Goal: Information Seeking & Learning: Learn about a topic

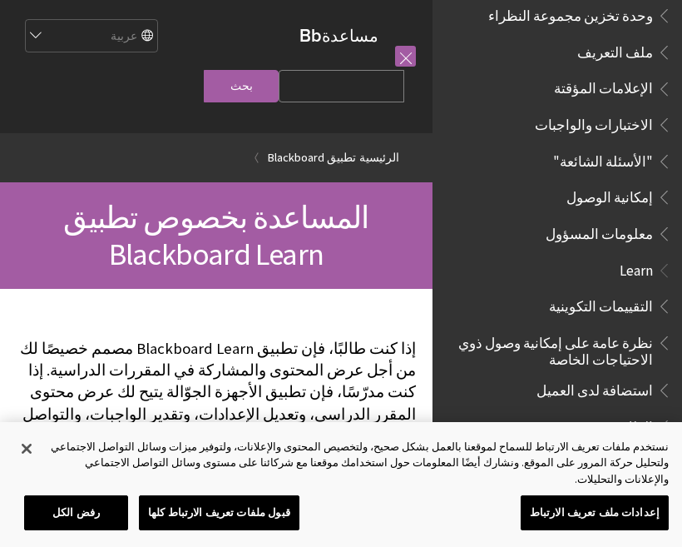
scroll to position [815, 0]
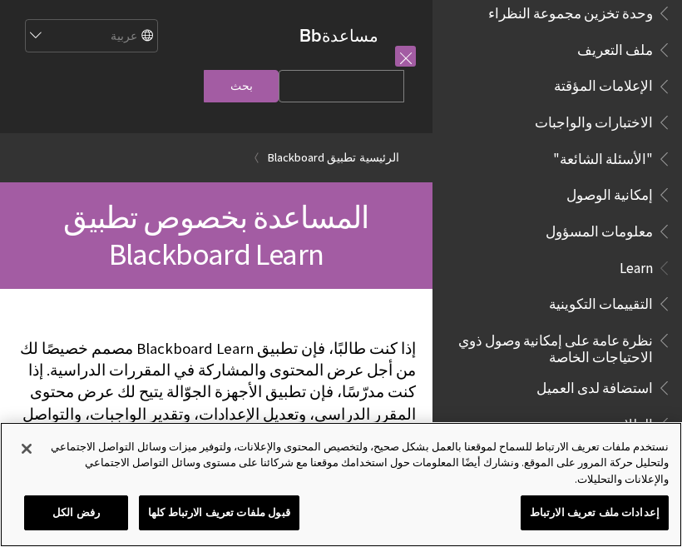
click at [208, 526] on button "قبول ملفات تعريف الارتباط كلها" at bounding box center [219, 512] width 161 height 35
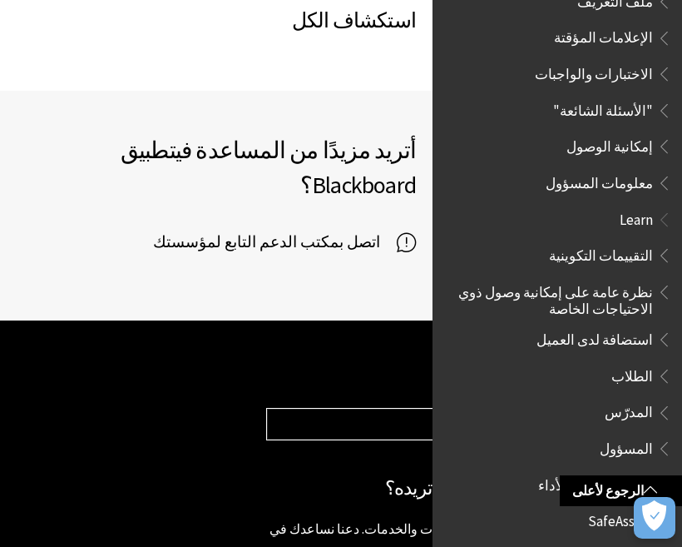
scroll to position [1286, 0]
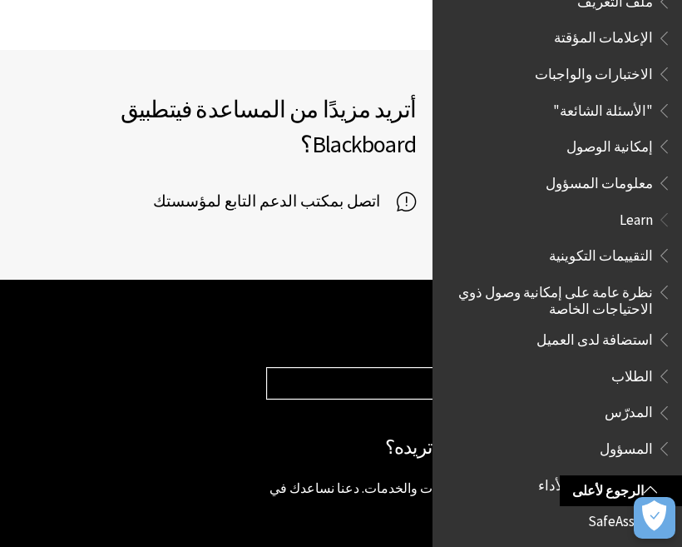
click at [375, 368] on select "Choose your product... Ally تطبيق Blackboard Blackboard Data Collaborate Commun…" at bounding box center [466, 384] width 398 height 32
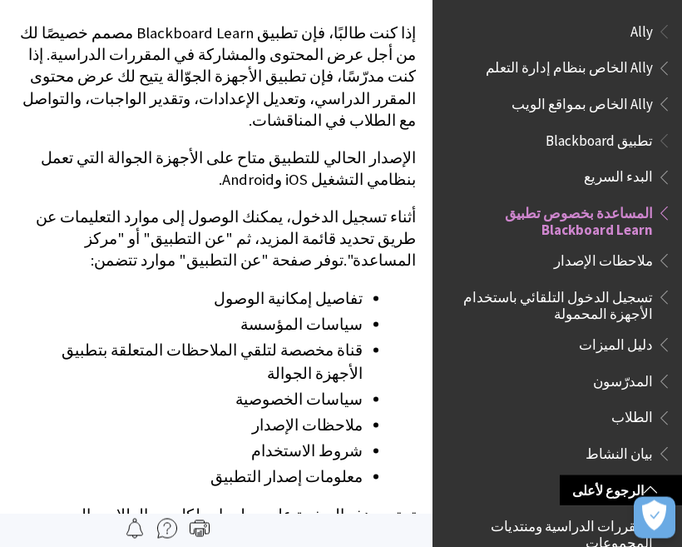
scroll to position [0, 0]
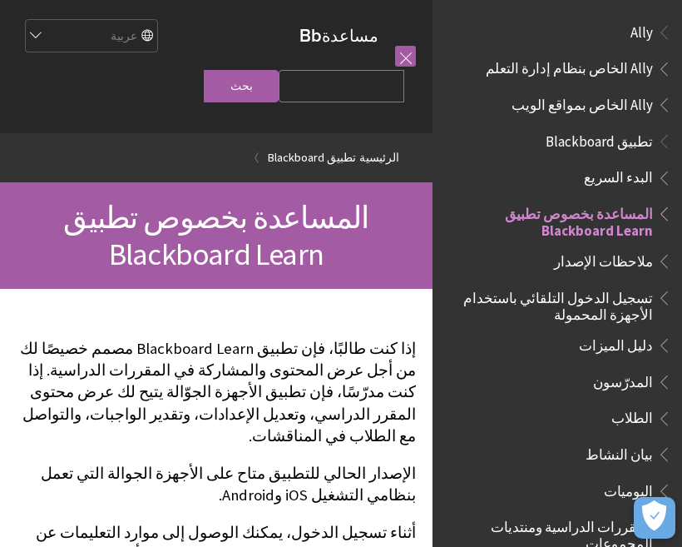
click at [275, 168] on li "تطبيق Blackboard" at bounding box center [305, 157] width 102 height 21
click at [335, 166] on link "تطبيق Blackboard" at bounding box center [312, 157] width 88 height 21
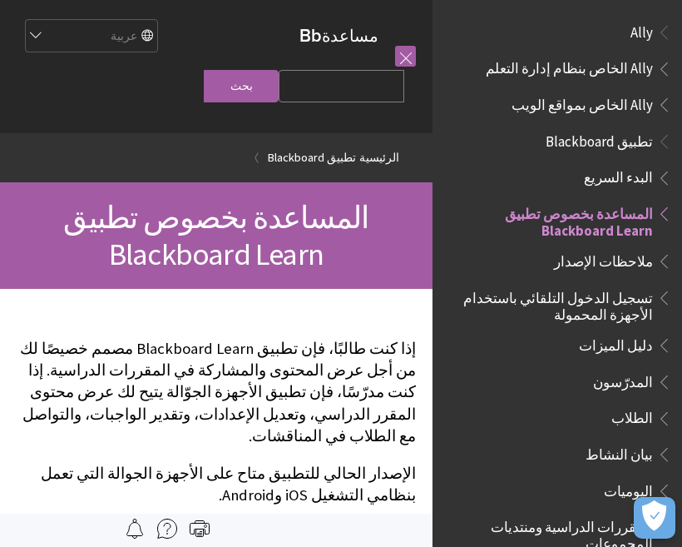
scroll to position [172, 0]
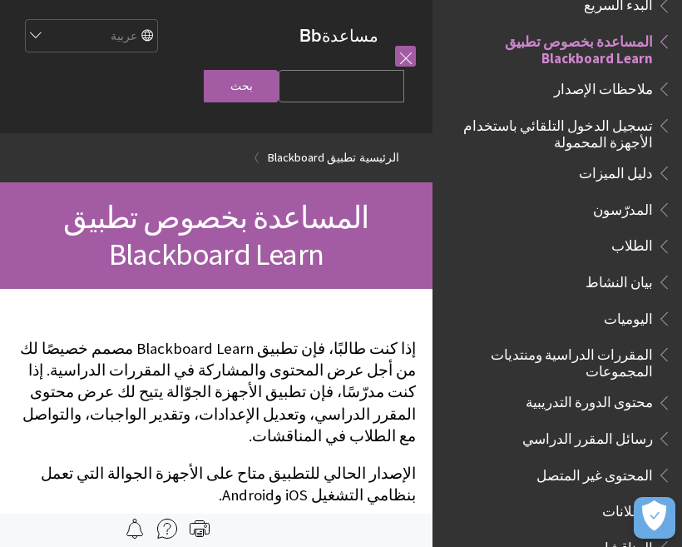
click at [369, 96] on input "Search Query" at bounding box center [342, 86] width 126 height 32
type input "ل"
